Goal: Information Seeking & Learning: Learn about a topic

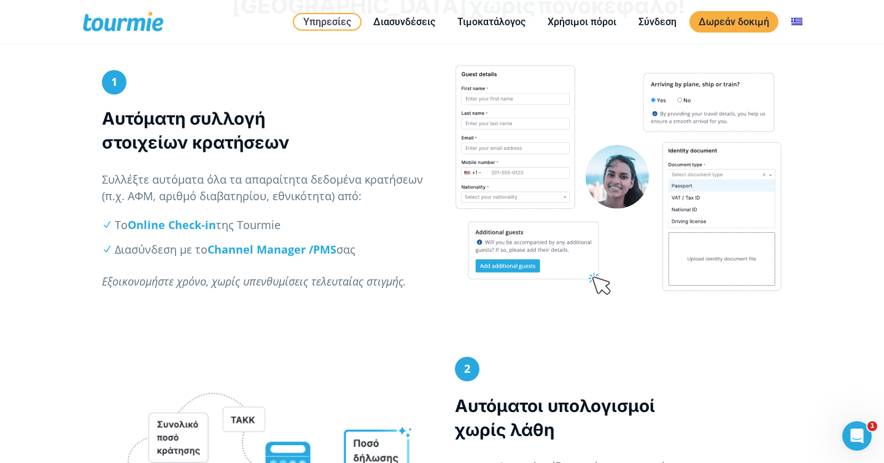
scroll to position [580, 0]
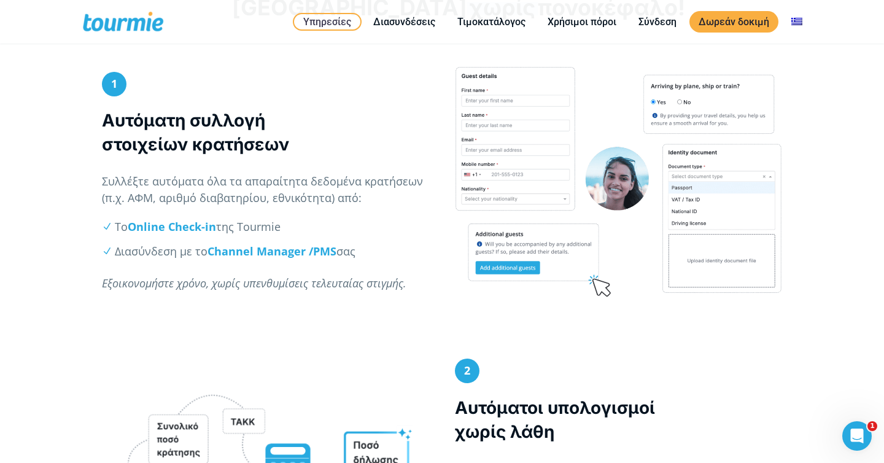
drag, startPoint x: 305, startPoint y: 148, endPoint x: 93, endPoint y: 115, distance: 214.3
click at [94, 115] on div "1 Αυτόματη συλλογή στοιχείων κρατήσεων Συλλέξτε αυτόματα όλα τα απαραίτητα δεδο…" at bounding box center [265, 187] width 353 height 243
copy strong "Αυτόματη συλλογή στοιχείων κρατήσεων"
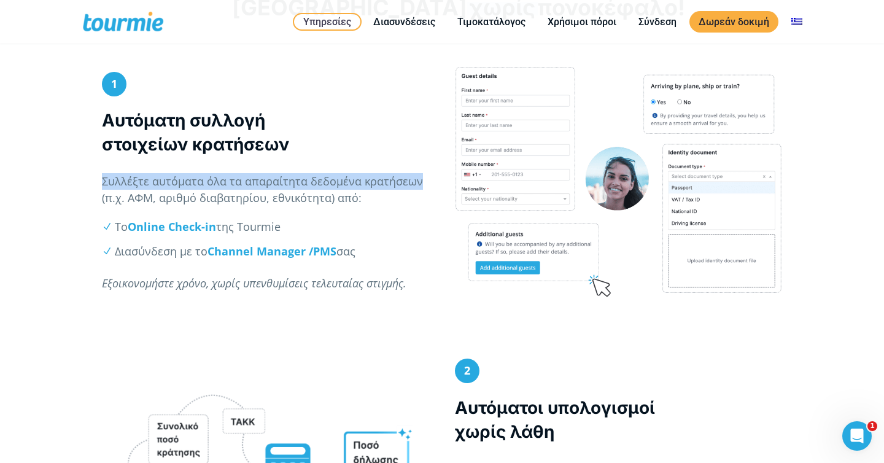
drag, startPoint x: 424, startPoint y: 182, endPoint x: 85, endPoint y: 186, distance: 338.9
click at [88, 186] on div "1 Αυτόματη συλλογή στοιχείων κρατήσεων Συλλέξτε αυτόματα όλα τα απαραίτητα δεδο…" at bounding box center [442, 212] width 884 height 292
copy p "Συλλέξτε αυτόματα όλα τα απαραίτητα δεδομένα κρατήσεων"
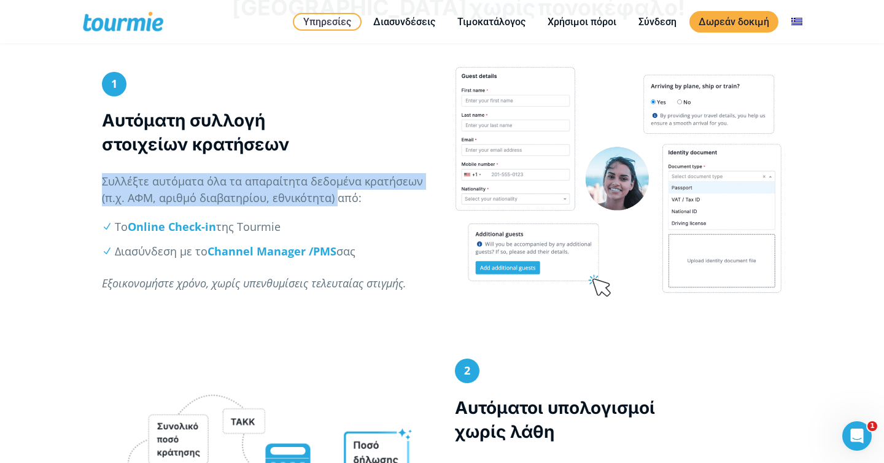
drag, startPoint x: 335, startPoint y: 200, endPoint x: 87, endPoint y: 177, distance: 248.5
click at [88, 177] on div "1 Αυτόματη συλλογή στοιχείων κρατήσεων Συλλέξτε αυτόματα όλα τα απαραίτητα δεδο…" at bounding box center [442, 212] width 884 height 292
copy p "Συλλέξτε αυτόματα όλα τα απαραίτητα δεδομένα κρατήσεων (π.χ. ΑΦΜ, αριθμό διαβατ…"
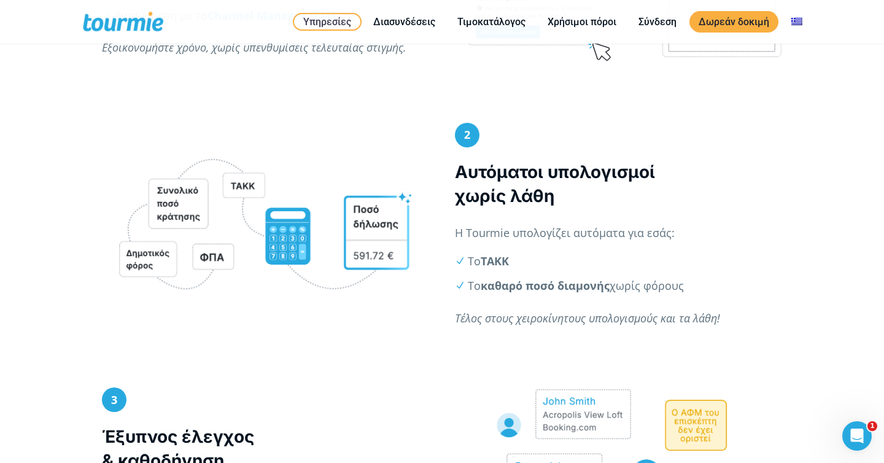
drag, startPoint x: 688, startPoint y: 289, endPoint x: 468, endPoint y: 287, distance: 219.2
click at [468, 287] on li "Το καθαρό ποσό διαμονής χωρίς φόρους" at bounding box center [625, 285] width 314 height 17
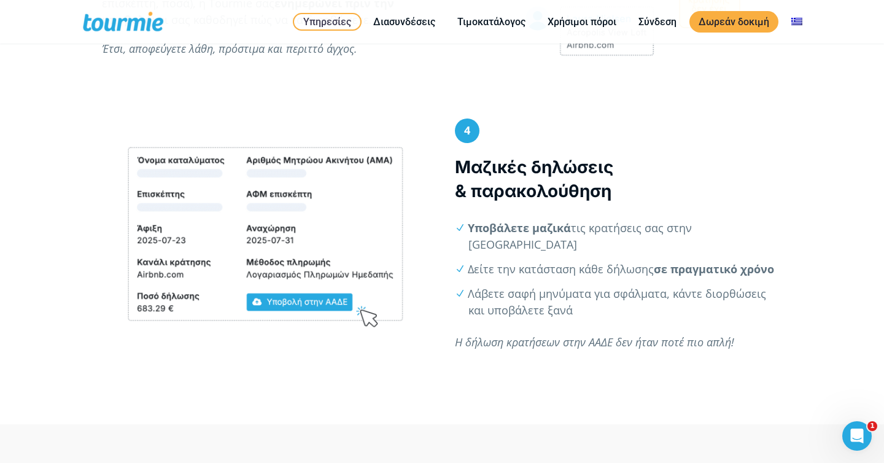
scroll to position [1421, 0]
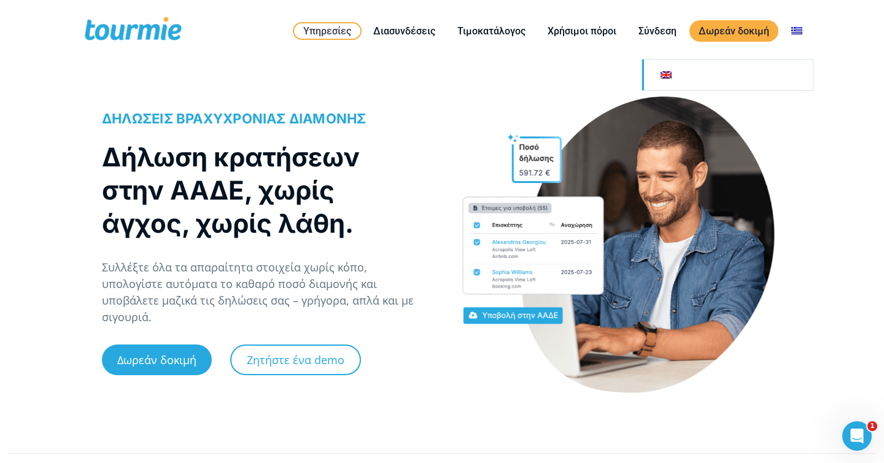
click at [786, 80] on link at bounding box center [727, 75] width 171 height 31
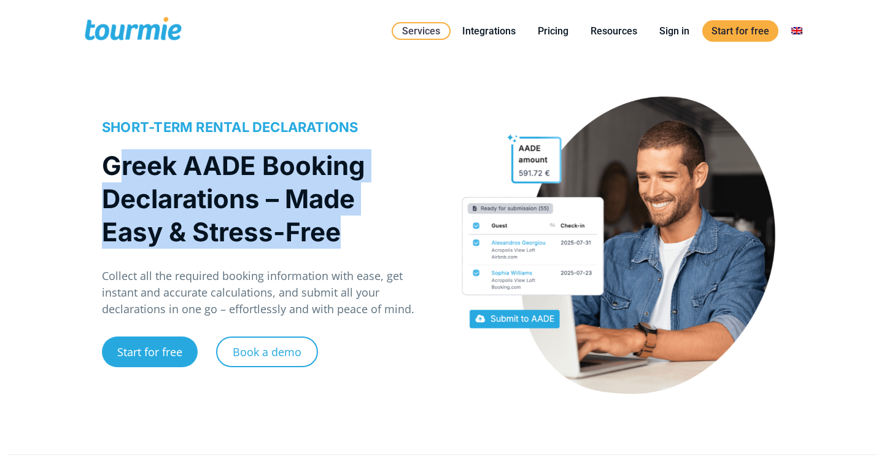
drag, startPoint x: 339, startPoint y: 237, endPoint x: 81, endPoint y: 165, distance: 268.2
click at [81, 165] on div "SHORT-TERM RENTAL DECLARATIONS Greek AADE Booking Declarations – Made Easy & St…" at bounding box center [442, 258] width 884 height 348
copy h1 "Greek AADE Booking Declarations – Made Easy & Stress-Free"
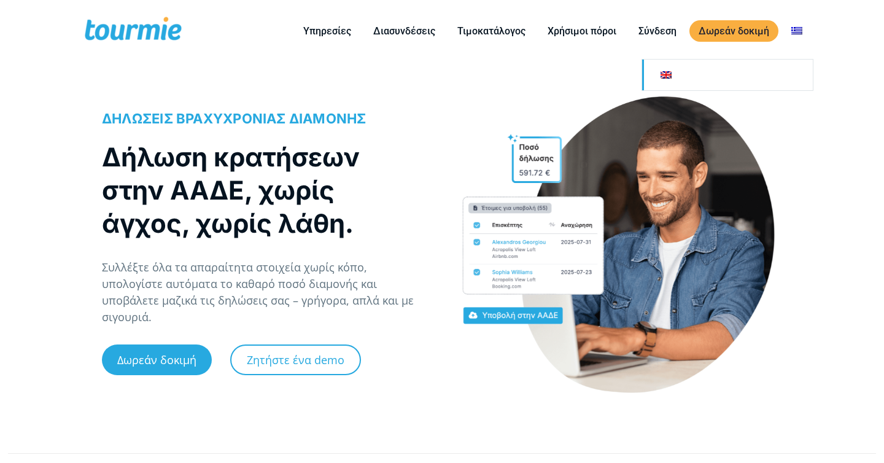
click at [787, 73] on link at bounding box center [727, 75] width 171 height 31
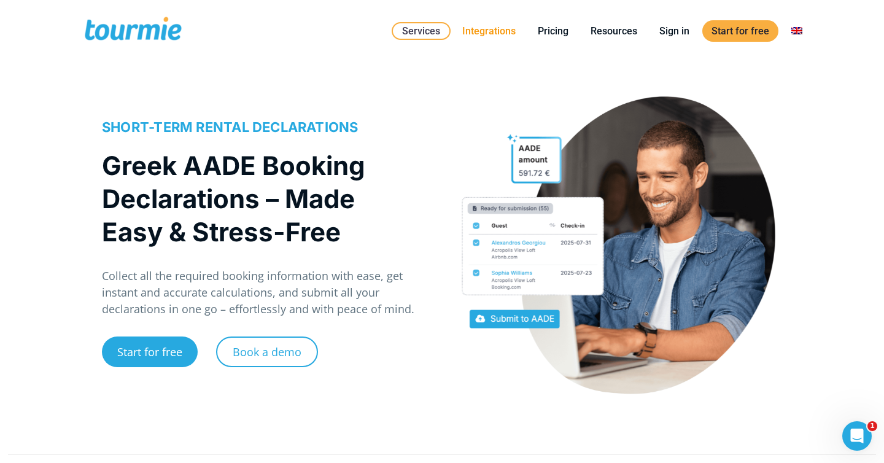
scroll to position [2403, 0]
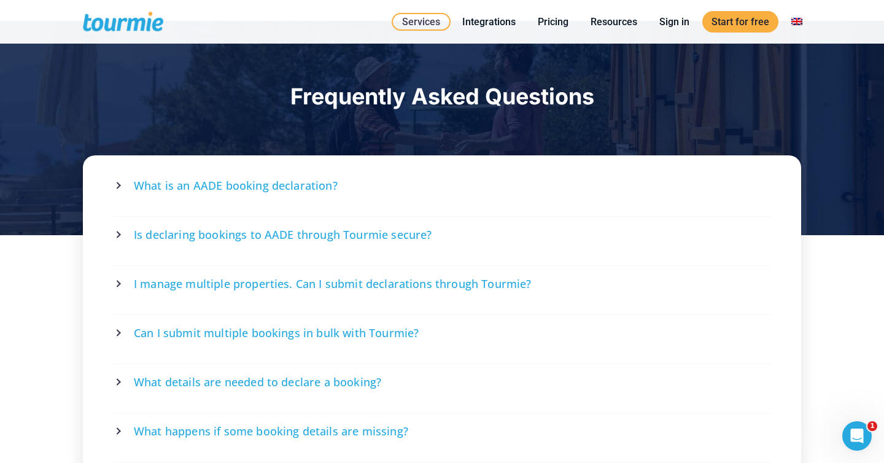
click at [304, 233] on span "Is declaring bookings to AADE through Tourmie secure?" at bounding box center [283, 234] width 298 height 15
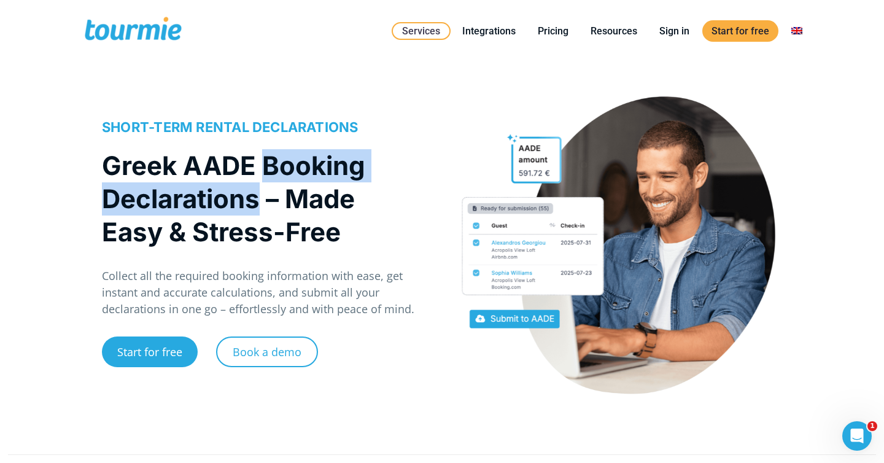
drag, startPoint x: 263, startPoint y: 202, endPoint x: 262, endPoint y: 163, distance: 38.7
click at [262, 163] on h1 "Greek AADE Booking Declarations – Made Easy & Stress-Free" at bounding box center [259, 198] width 315 height 99
copy h1 "Booking Declarations"
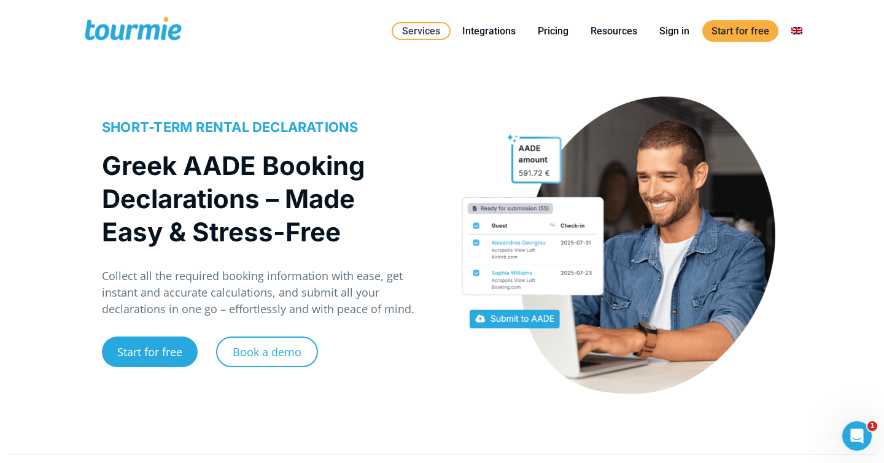
click at [400, 196] on h1 "Greek AADE Booking Declarations – Made Easy & Stress-Free" at bounding box center [259, 198] width 315 height 99
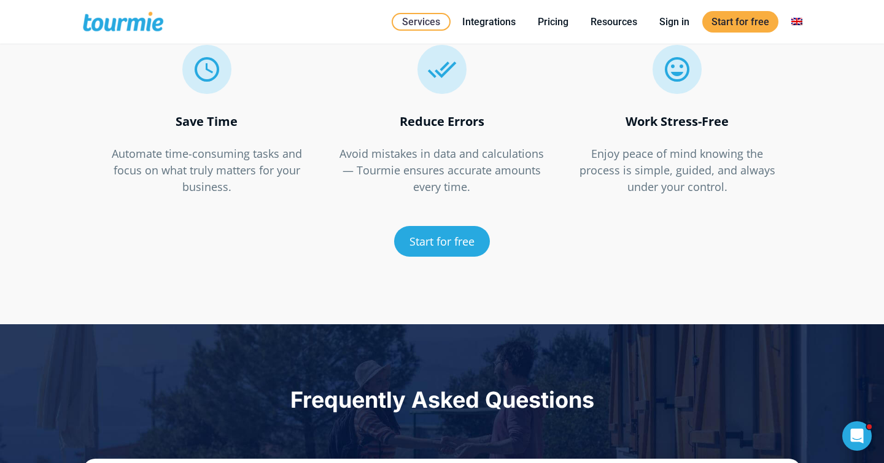
click at [530, 339] on div "Frequently Asked Questions" at bounding box center [442, 431] width 884 height 214
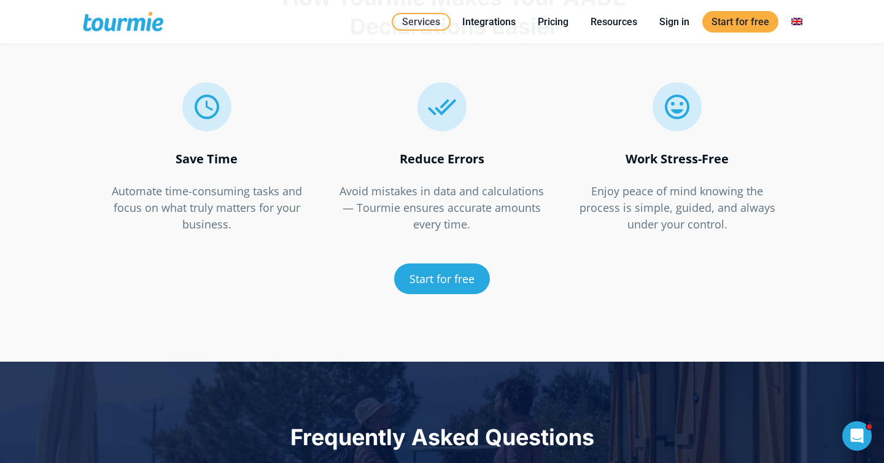
scroll to position [1623, 0]
